Goal: Task Accomplishment & Management: Manage account settings

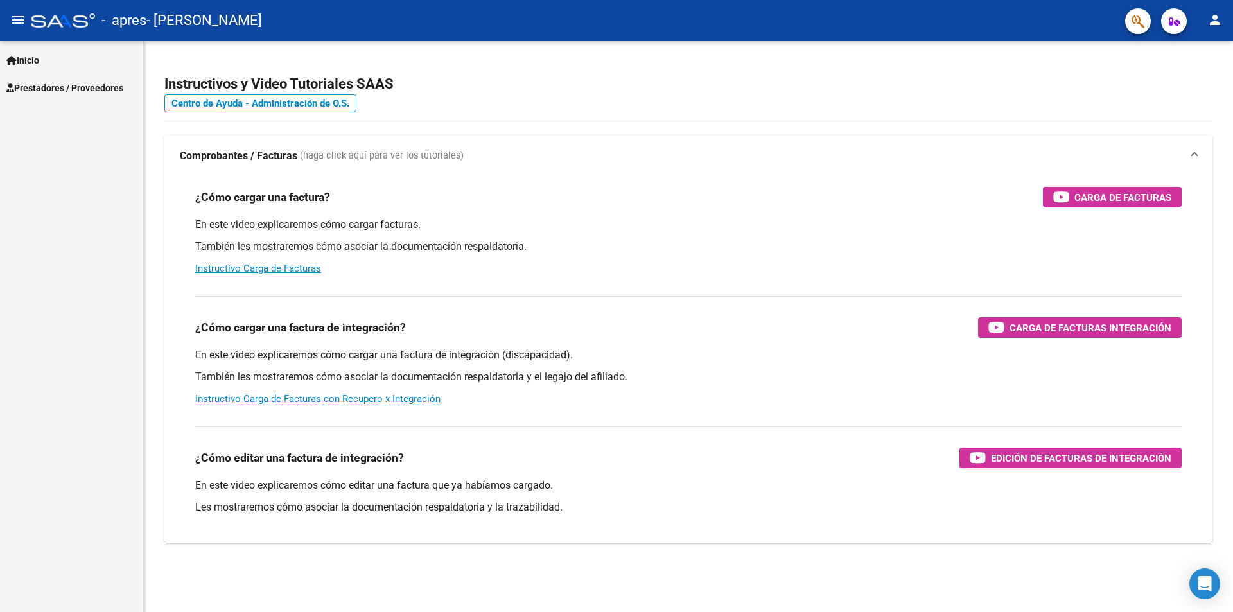
click at [114, 89] on span "Prestadores / Proveedores" at bounding box center [64, 88] width 117 height 14
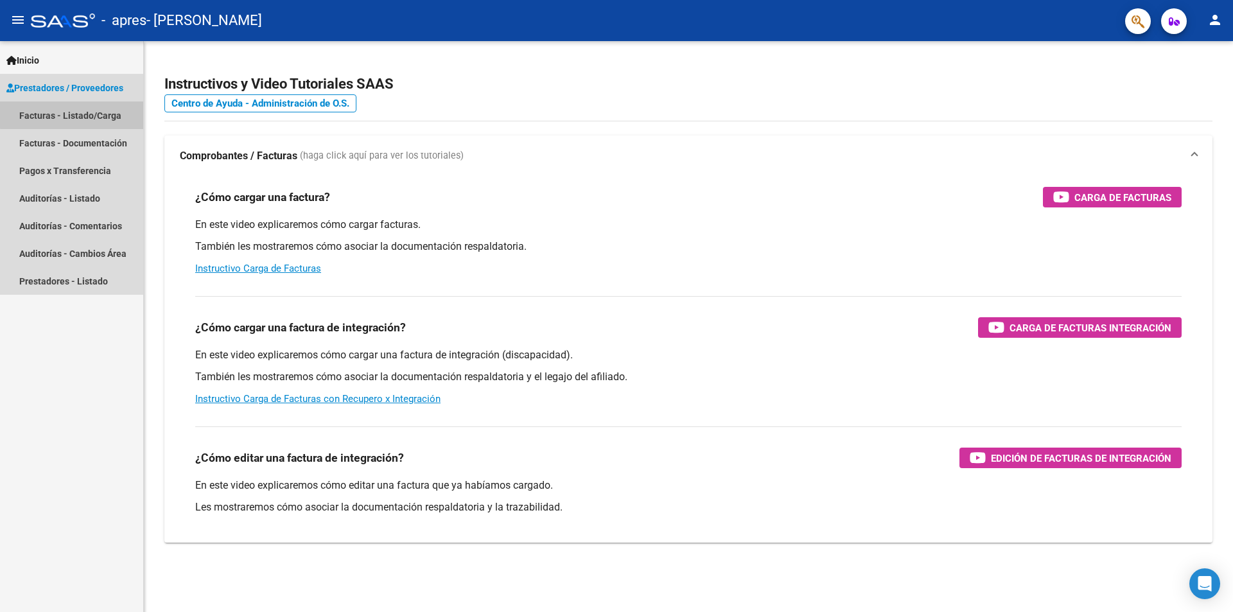
click at [105, 112] on link "Facturas - Listado/Carga" at bounding box center [71, 115] width 143 height 28
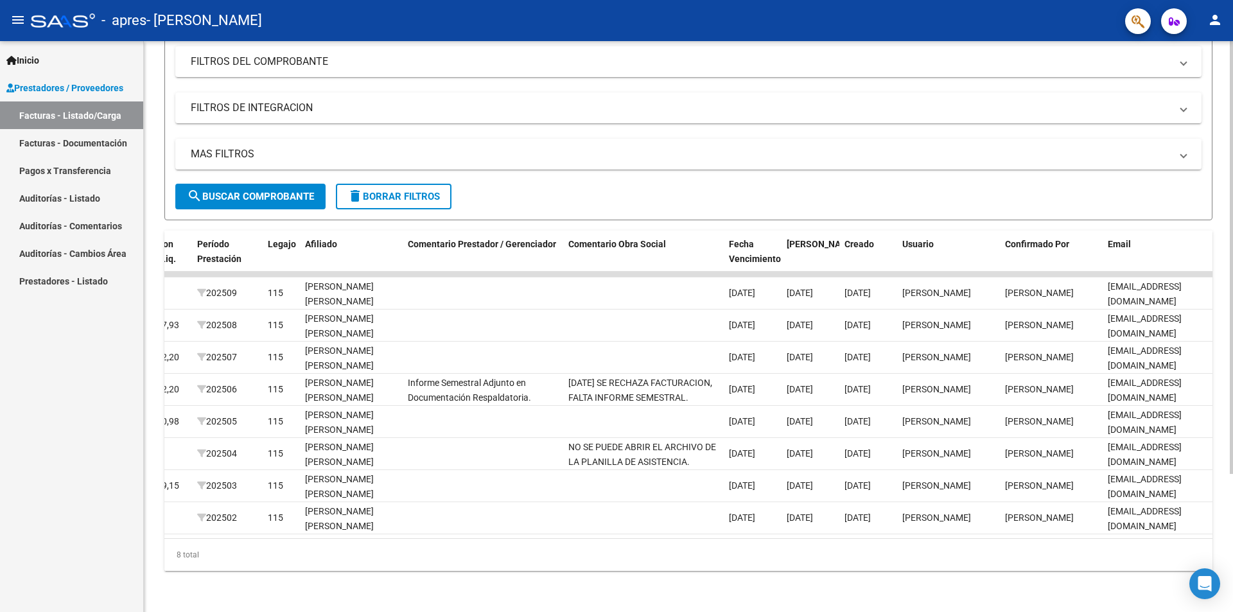
scroll to position [0, 1659]
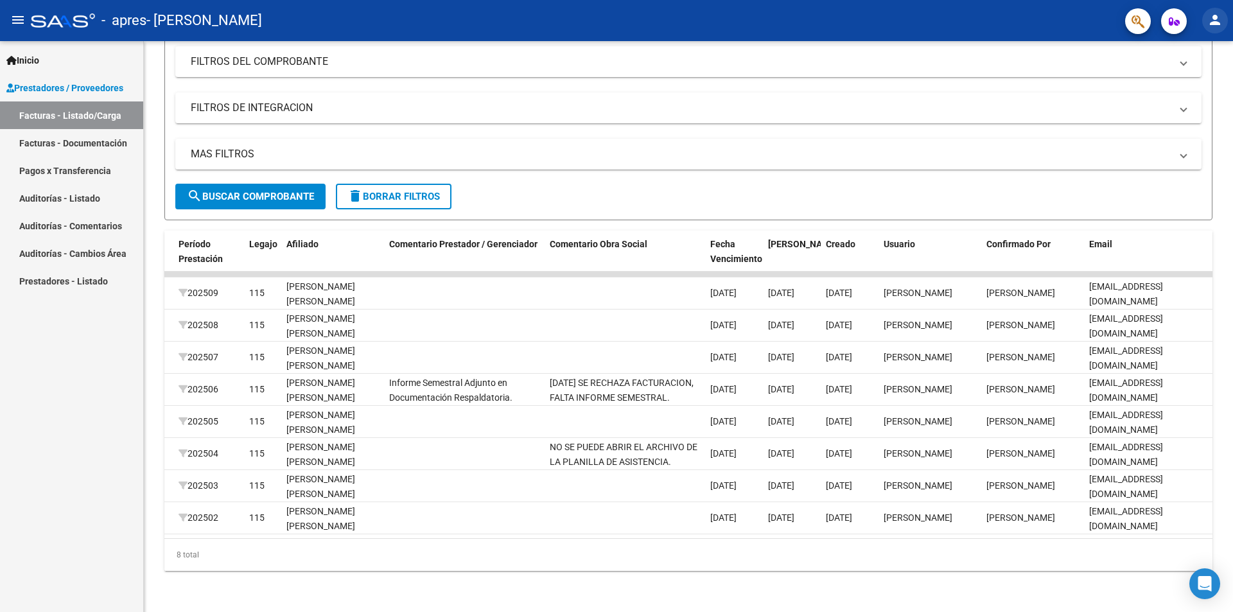
click at [1209, 26] on mat-icon "person" at bounding box center [1214, 19] width 15 height 15
click at [1196, 49] on button "person Mi Perfil" at bounding box center [1188, 54] width 78 height 31
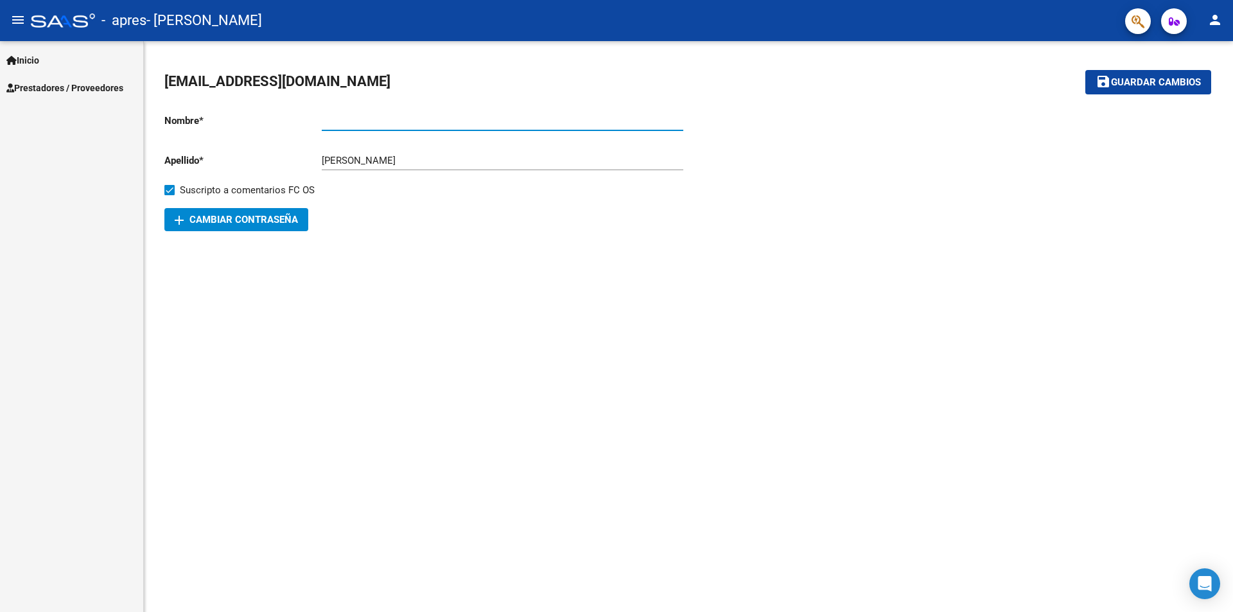
click at [399, 125] on input "Ingresar nombre" at bounding box center [502, 121] width 361 height 12
drag, startPoint x: 365, startPoint y: 118, endPoint x: 262, endPoint y: 118, distance: 102.7
click at [262, 118] on app-form-text-field "Nombre * [PERSON_NAME] nombre" at bounding box center [423, 121] width 519 height 12
type input "[PERSON_NAME]"
drag, startPoint x: 363, startPoint y: 160, endPoint x: 709, endPoint y: 196, distance: 348.6
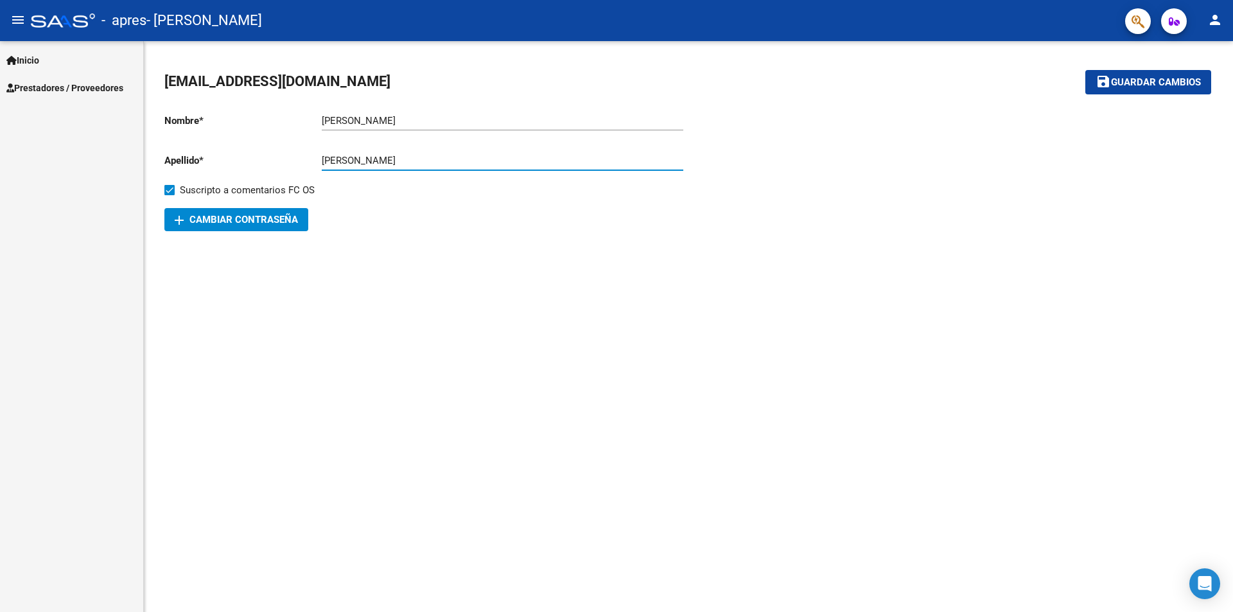
click at [701, 201] on div "Nombre * [PERSON_NAME] nombre Apellido * [PERSON_NAME] apellido [PERSON_NAME] […" at bounding box center [688, 167] width 1048 height 128
type input "[PERSON_NAME]"
click at [722, 208] on div at bounding box center [950, 167] width 524 height 128
click at [1115, 89] on button "save Guardar cambios" at bounding box center [1148, 82] width 126 height 24
click at [74, 81] on span "Prestadores / Proveedores" at bounding box center [64, 88] width 117 height 14
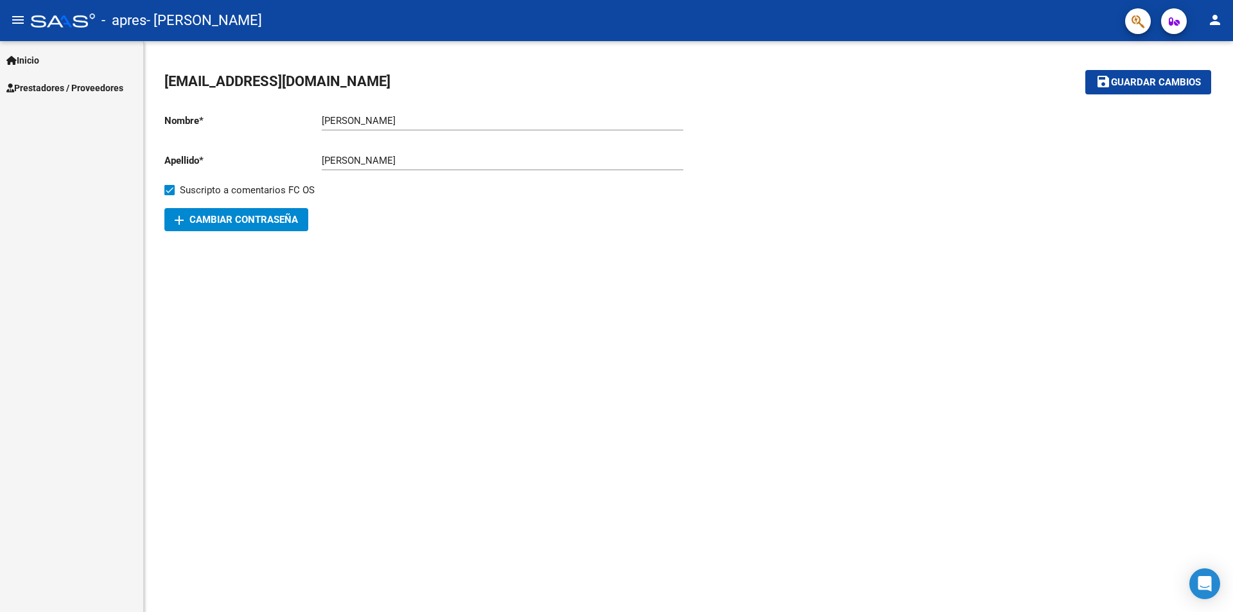
click at [13, 19] on mat-icon "menu" at bounding box center [17, 19] width 15 height 15
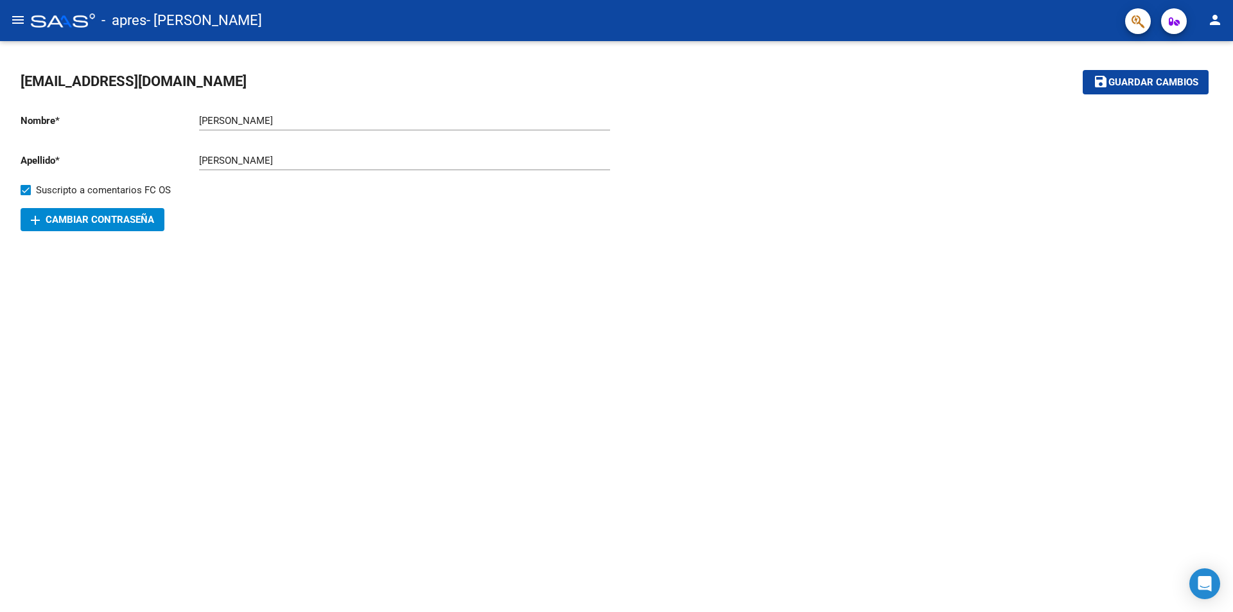
click at [15, 21] on mat-icon "menu" at bounding box center [17, 19] width 15 height 15
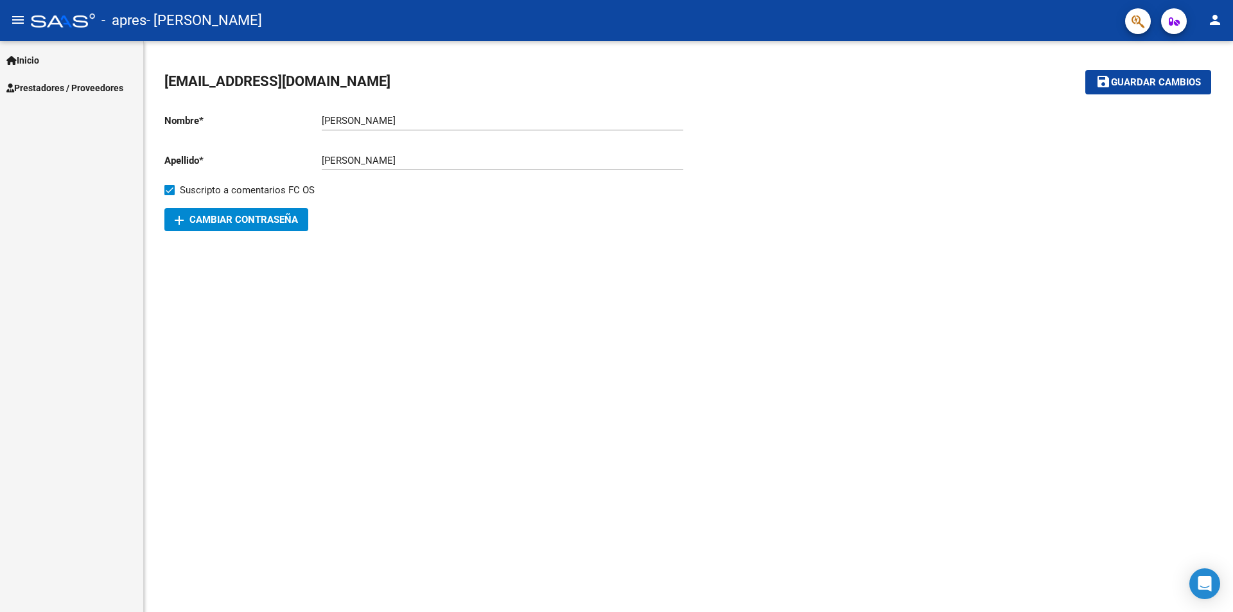
click at [53, 60] on link "Inicio" at bounding box center [71, 60] width 143 height 28
click at [98, 143] on span "Prestadores / Proveedores" at bounding box center [64, 143] width 117 height 14
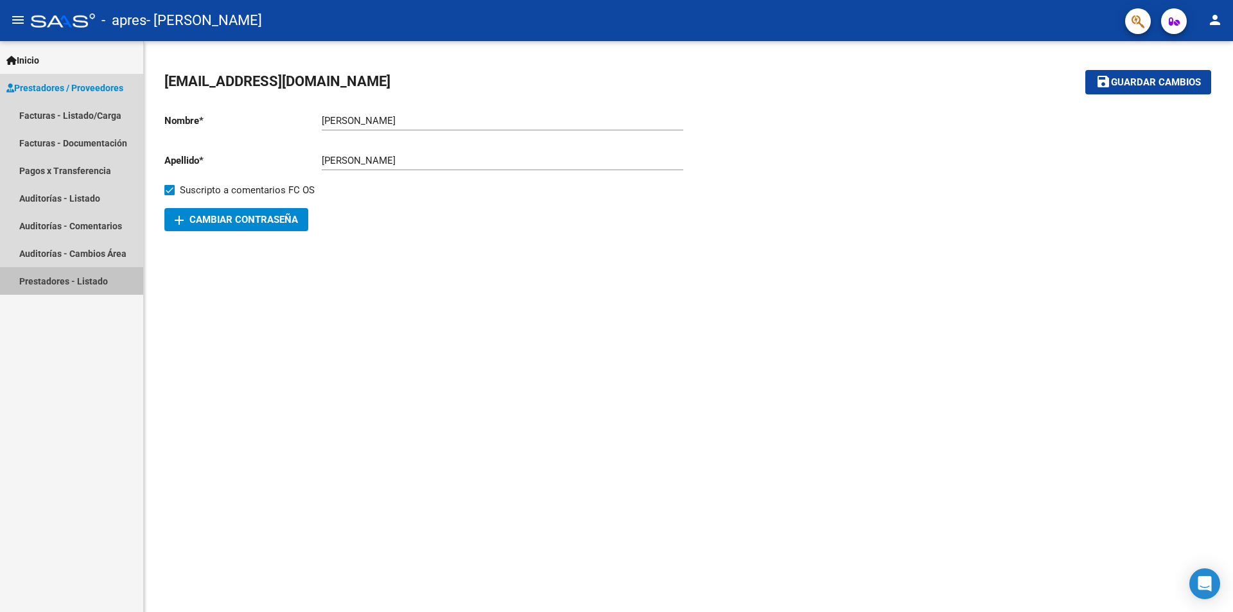
click at [92, 277] on link "Prestadores - Listado" at bounding box center [71, 281] width 143 height 28
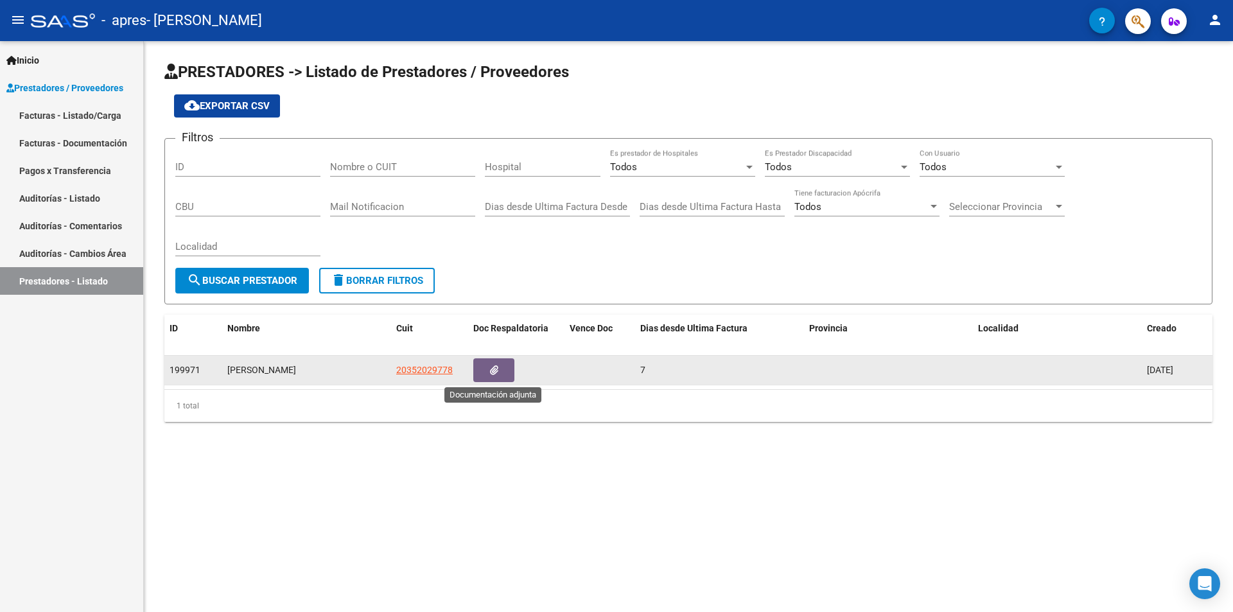
click at [499, 368] on button "button" at bounding box center [493, 370] width 41 height 24
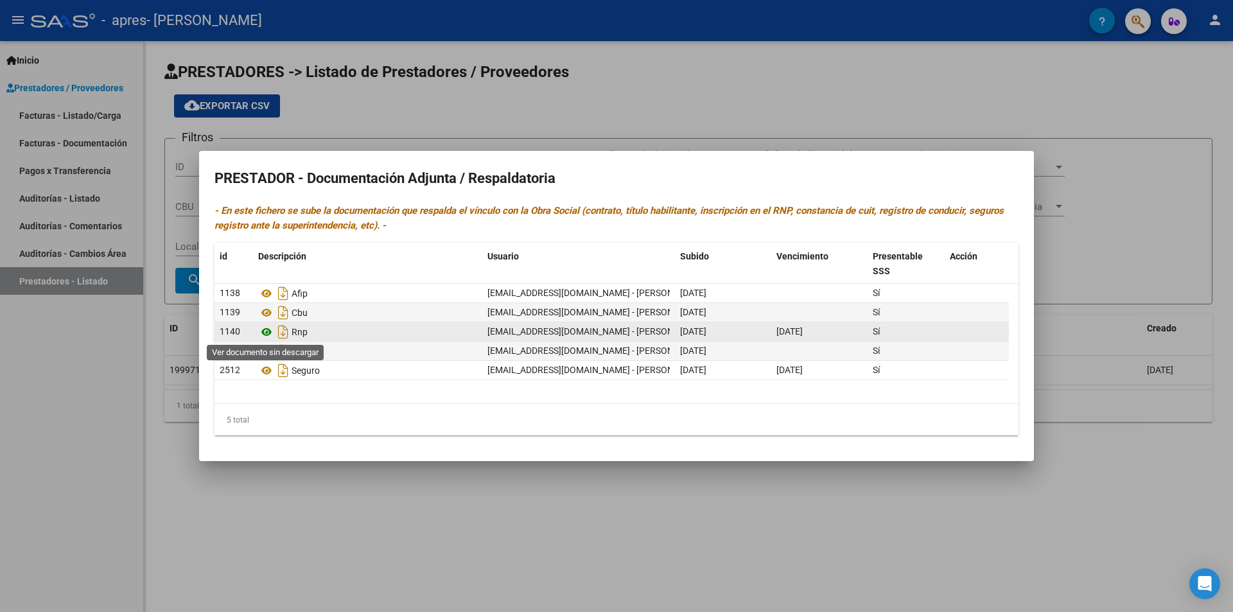
click at [266, 329] on icon at bounding box center [266, 331] width 17 height 15
